Goal: Task Accomplishment & Management: Complete application form

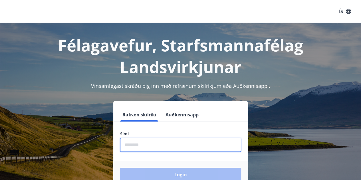
click at [164, 151] on input "phone" at bounding box center [180, 145] width 121 height 14
type input "********"
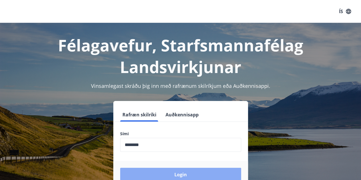
click at [171, 173] on button "Login" at bounding box center [180, 175] width 121 height 14
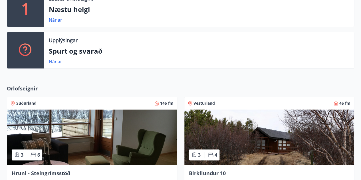
scroll to position [200, 0]
